Goal: Use online tool/utility

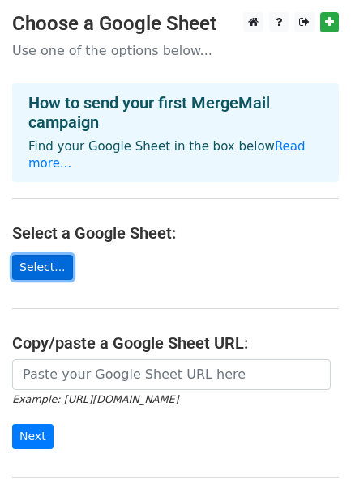
click at [31, 255] on link "Select..." at bounding box center [42, 267] width 61 height 25
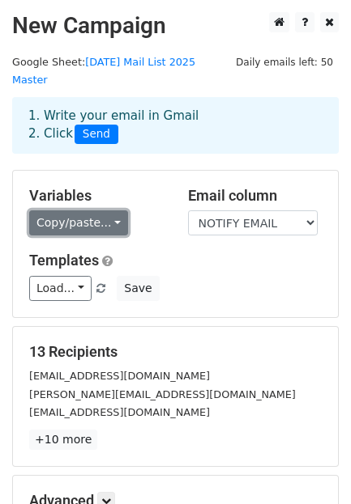
click at [91, 211] on link "Copy/paste..." at bounding box center [78, 223] width 99 height 25
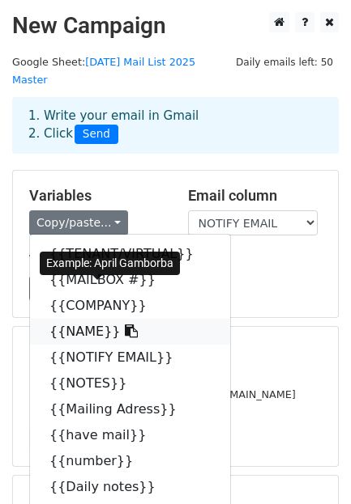
click at [105, 319] on link "{{NAME}}" at bounding box center [130, 332] width 200 height 26
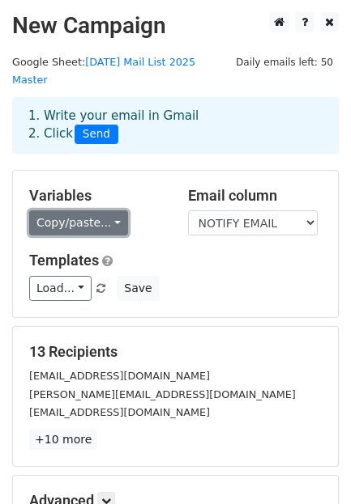
click at [86, 211] on link "Copy/paste..." at bounding box center [78, 223] width 99 height 25
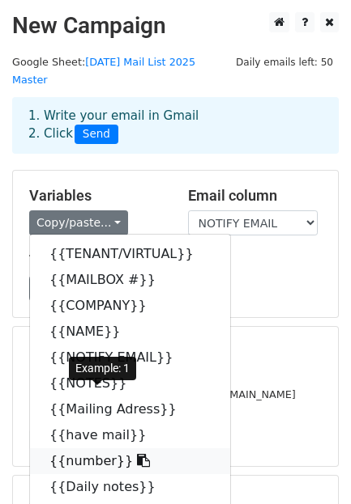
click at [70, 449] on link "{{number}}" at bounding box center [130, 462] width 200 height 26
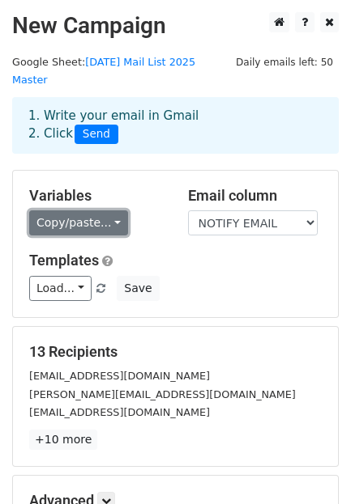
click at [91, 211] on link "Copy/paste..." at bounding box center [78, 223] width 99 height 25
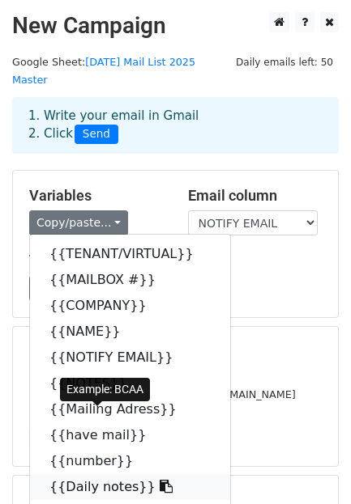
click at [66, 474] on link "{{Daily notes}}" at bounding box center [130, 487] width 200 height 26
